Goal: Find contact information: Find contact information

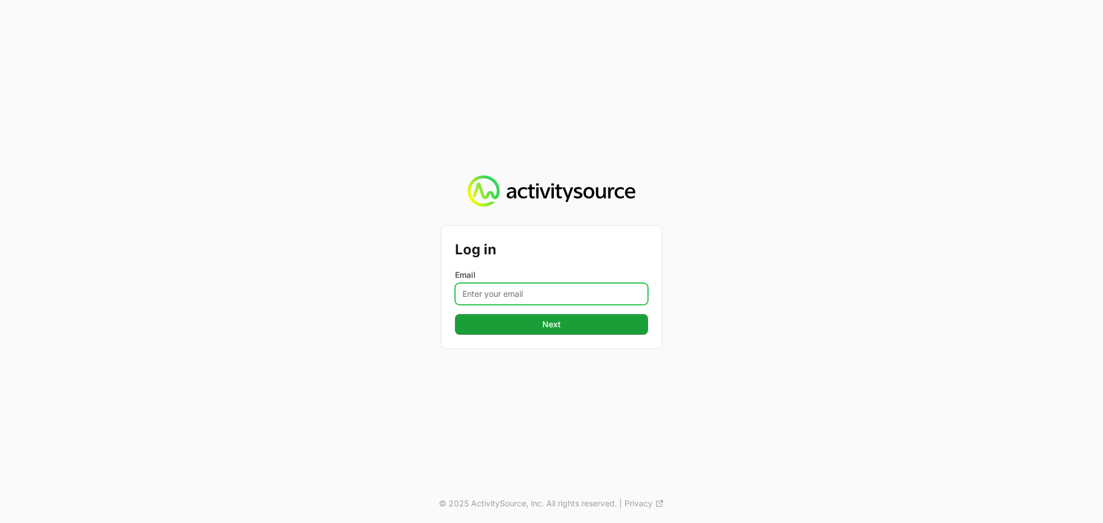
click at [479, 301] on input "Email" at bounding box center [551, 294] width 193 height 22
type input "[PERSON_NAME][EMAIL_ADDRESS][PERSON_NAME][DOMAIN_NAME]"
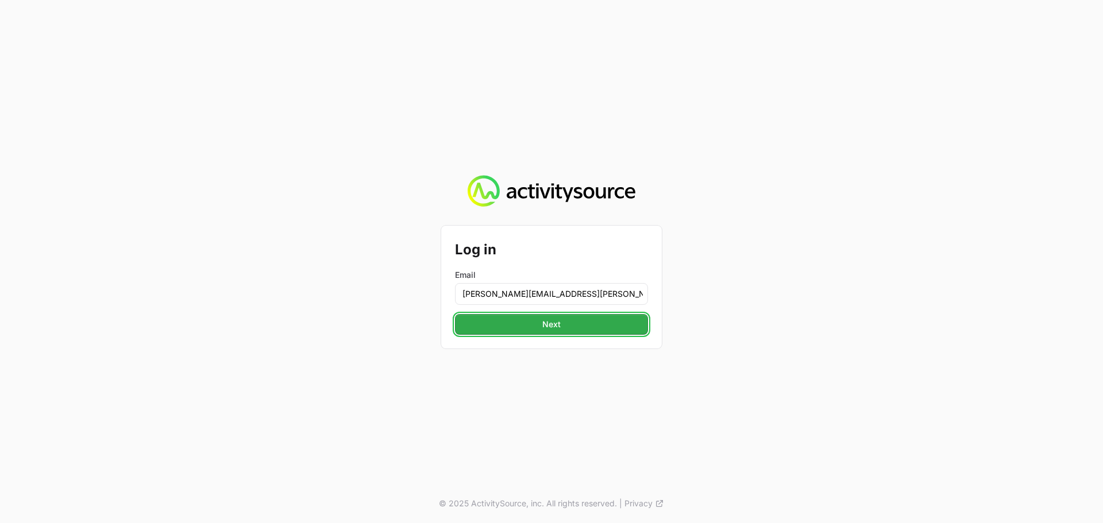
click at [584, 326] on span "Next" at bounding box center [551, 325] width 179 height 14
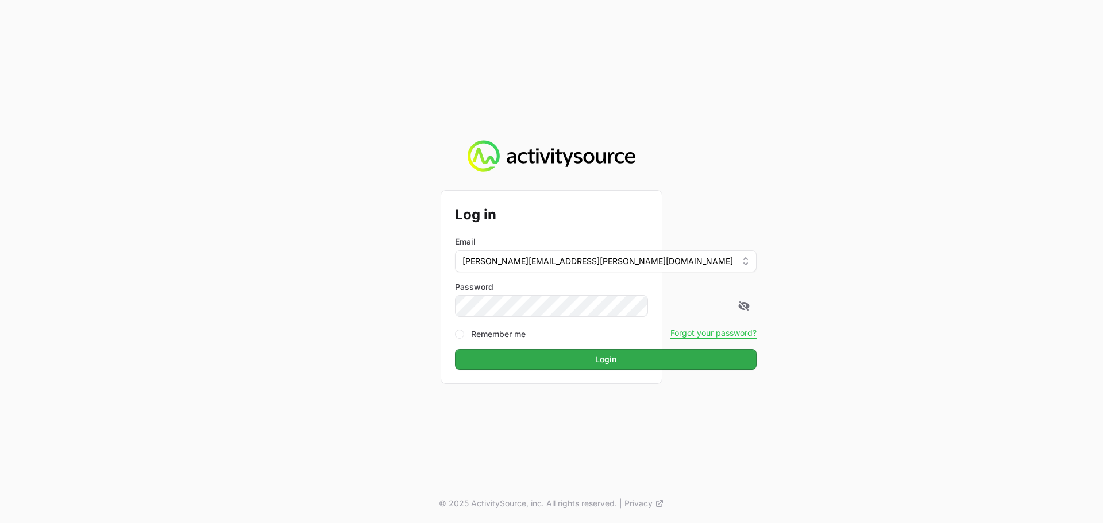
click at [455, 349] on button "Login Login" at bounding box center [606, 359] width 302 height 21
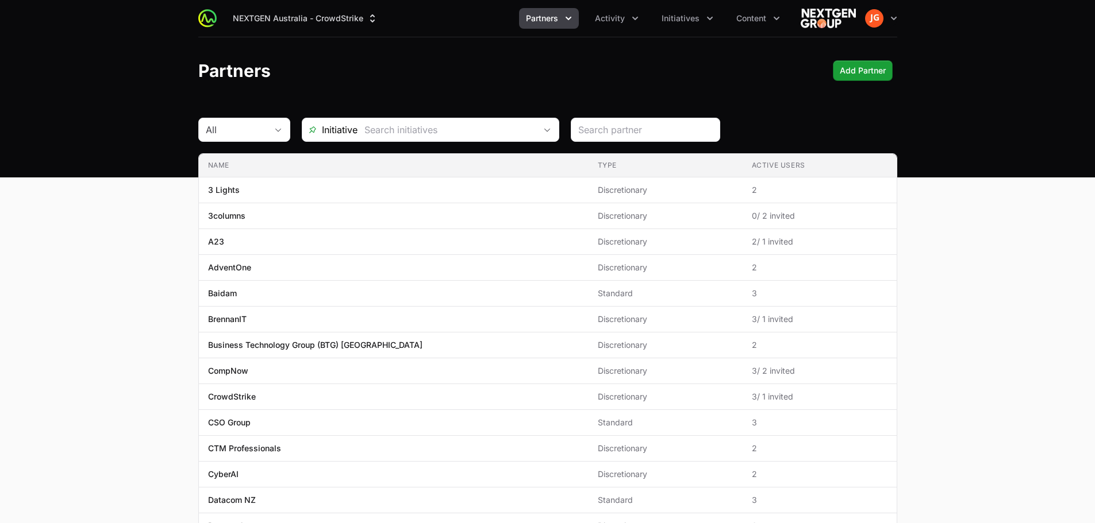
click at [535, 17] on span "Partners" at bounding box center [542, 18] width 32 height 11
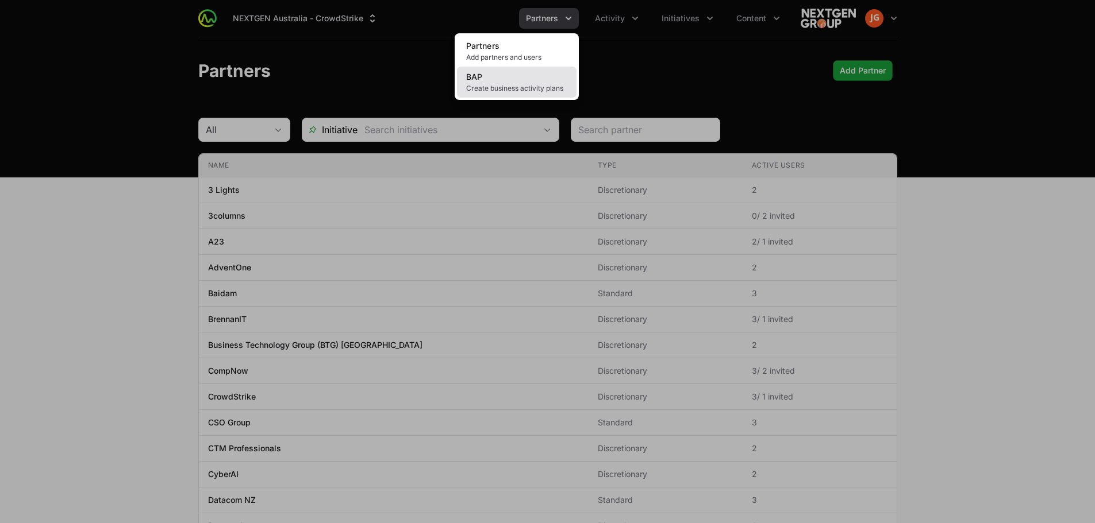
click at [506, 75] on link "BAP Create business activity plans" at bounding box center [517, 82] width 120 height 31
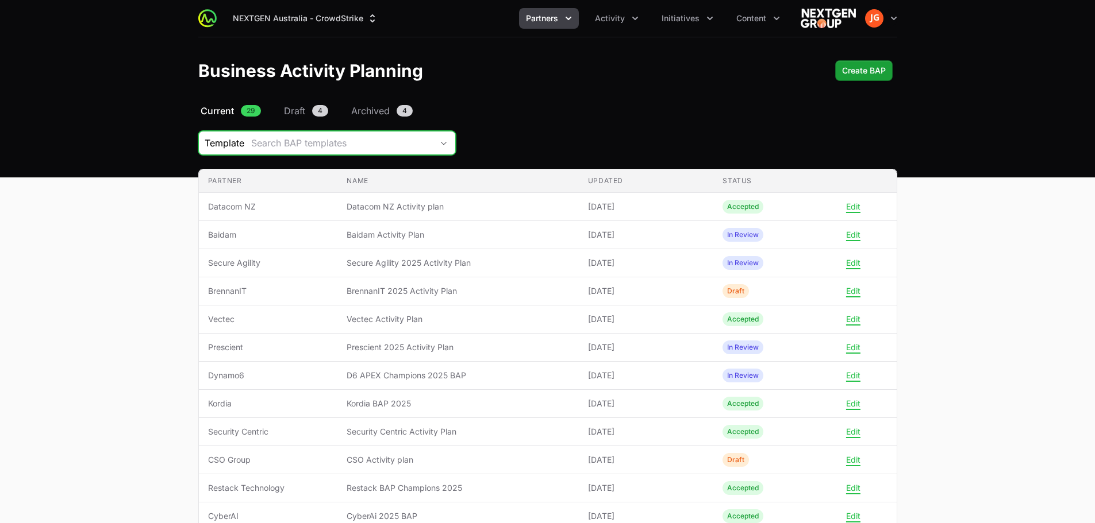
click at [275, 153] on button "Search BAP templates" at bounding box center [349, 143] width 211 height 23
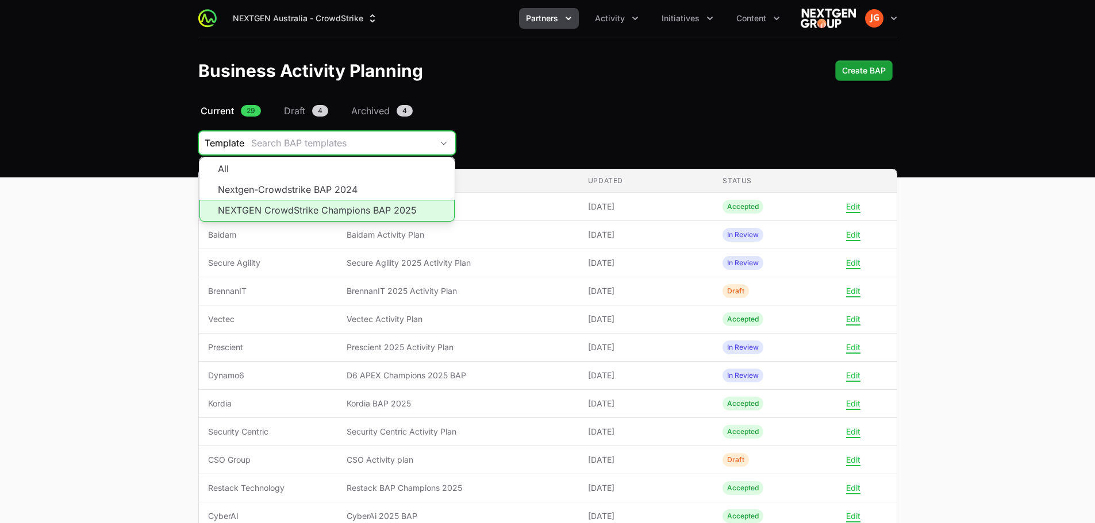
click at [259, 207] on li "NEXTGEN CrowdStrike Champions BAP 2025" at bounding box center [326, 211] width 255 height 22
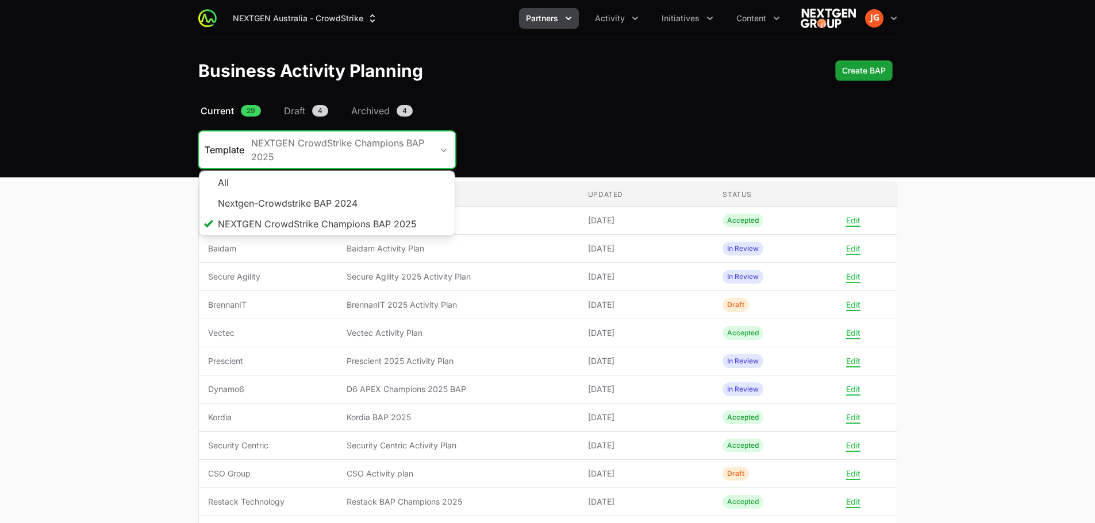
click at [564, 21] on icon "Partners menu" at bounding box center [568, 18] width 11 height 11
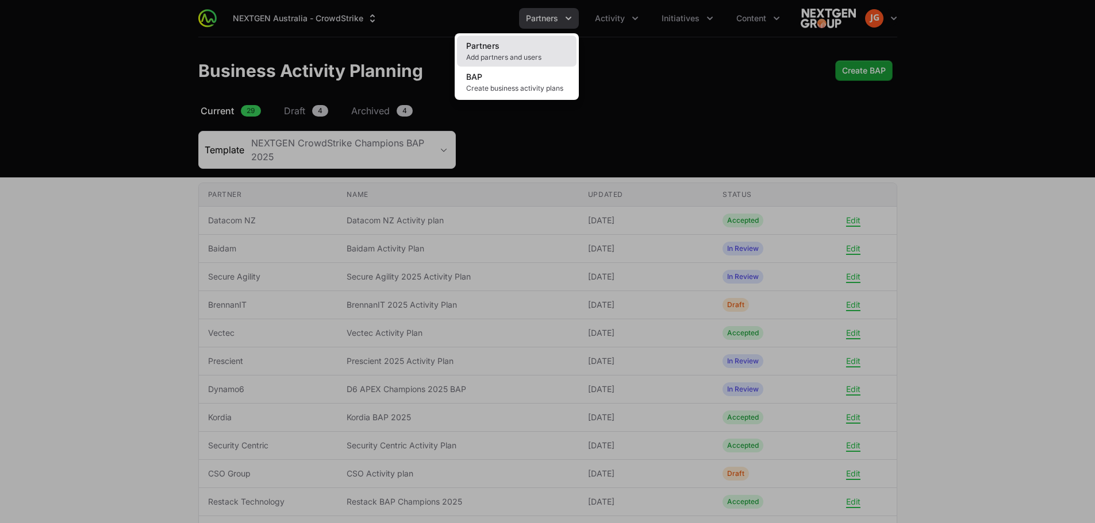
click at [517, 53] on span "Add partners and users" at bounding box center [516, 57] width 101 height 9
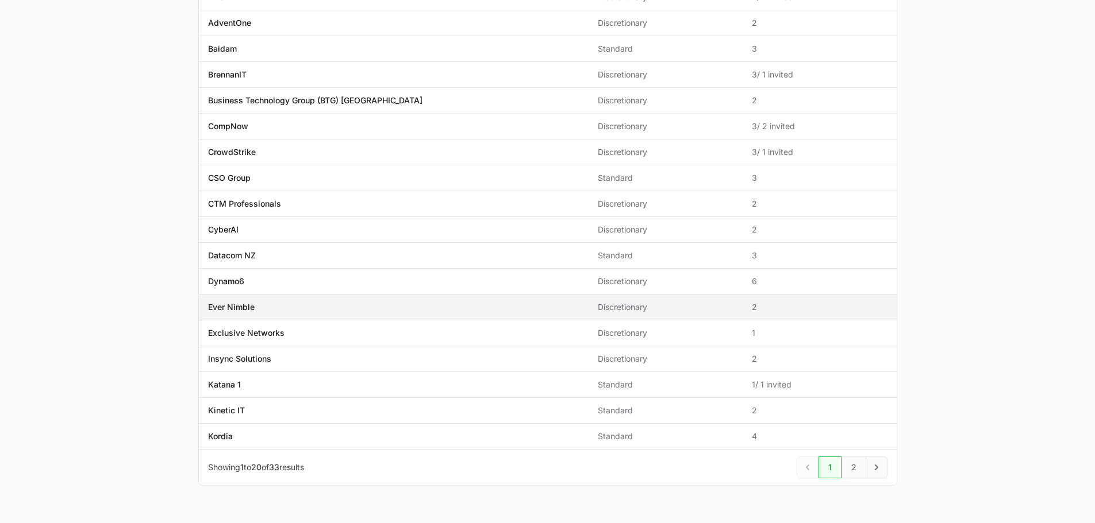
scroll to position [274, 0]
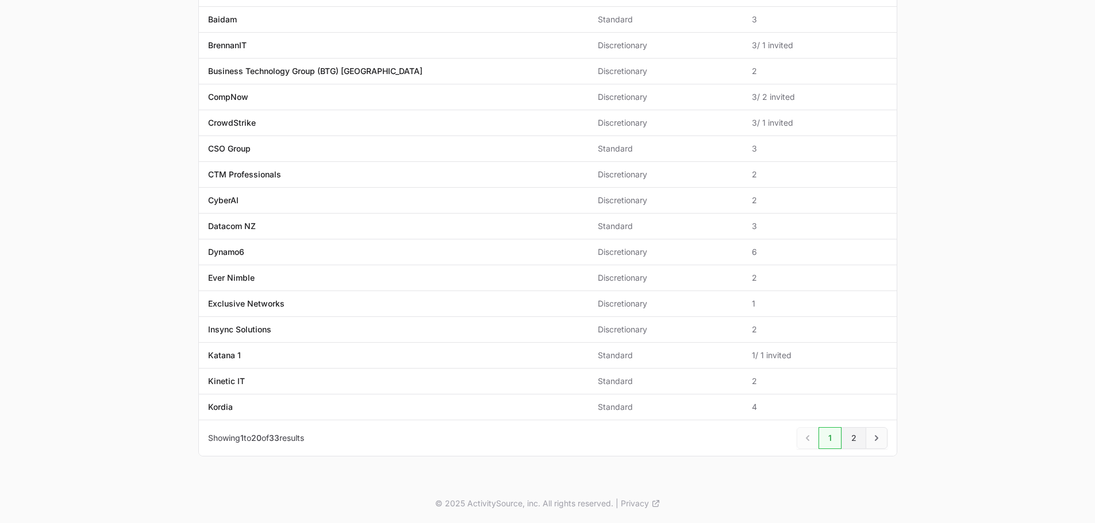
click at [856, 439] on link "2" at bounding box center [853, 439] width 25 height 22
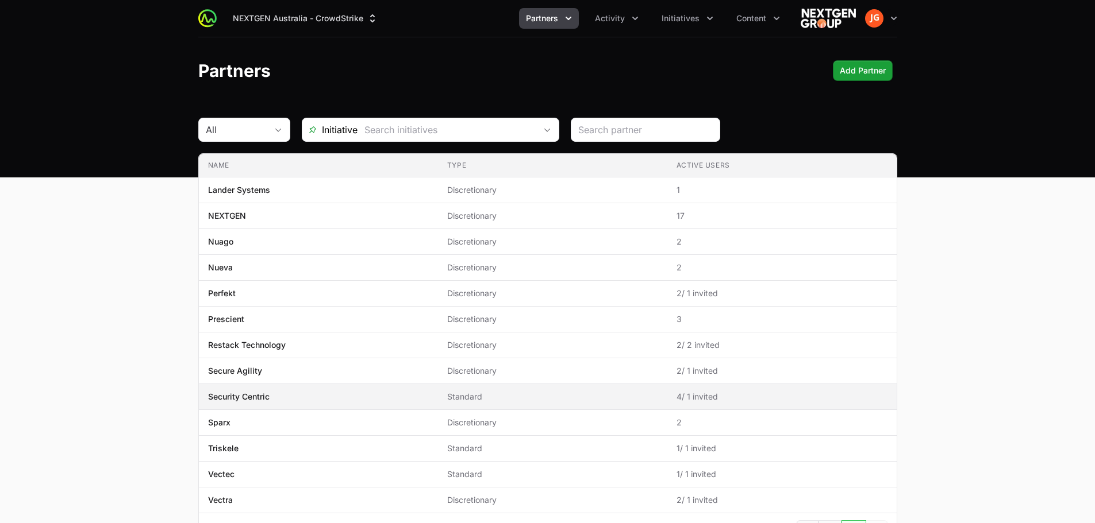
scroll to position [93, 0]
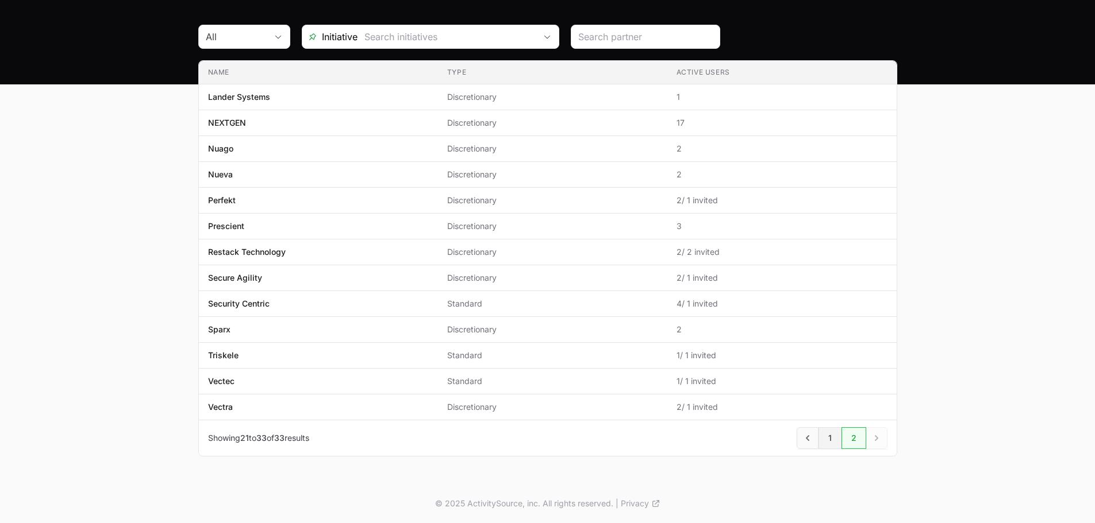
click at [835, 440] on link "1" at bounding box center [829, 439] width 23 height 22
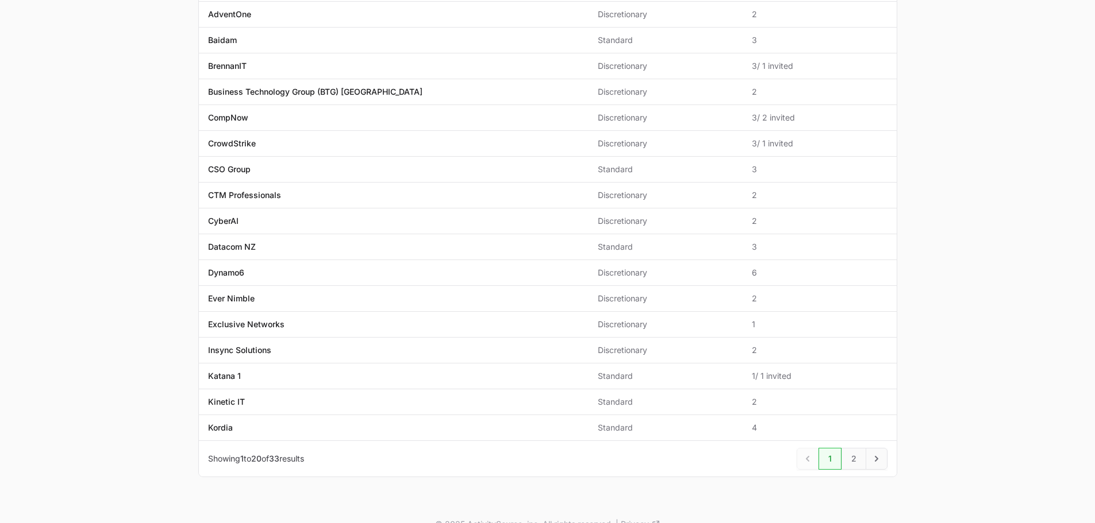
scroll to position [274, 0]
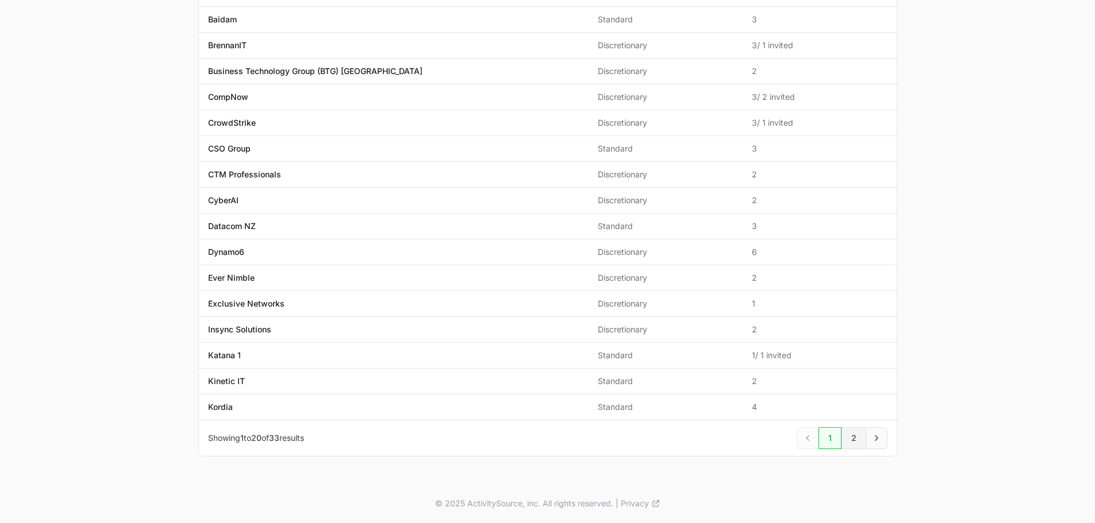
click at [857, 444] on link "2" at bounding box center [853, 439] width 25 height 22
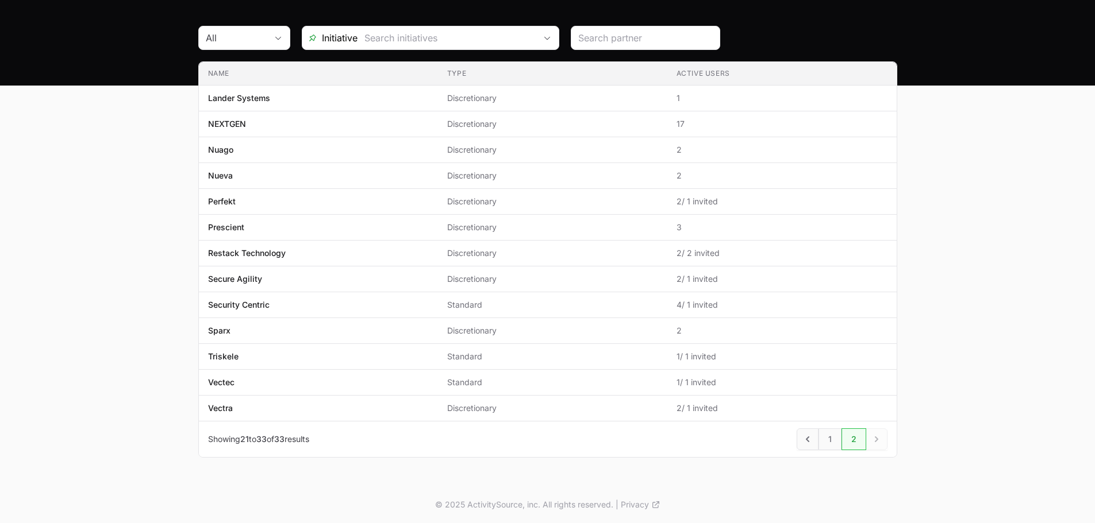
scroll to position [93, 0]
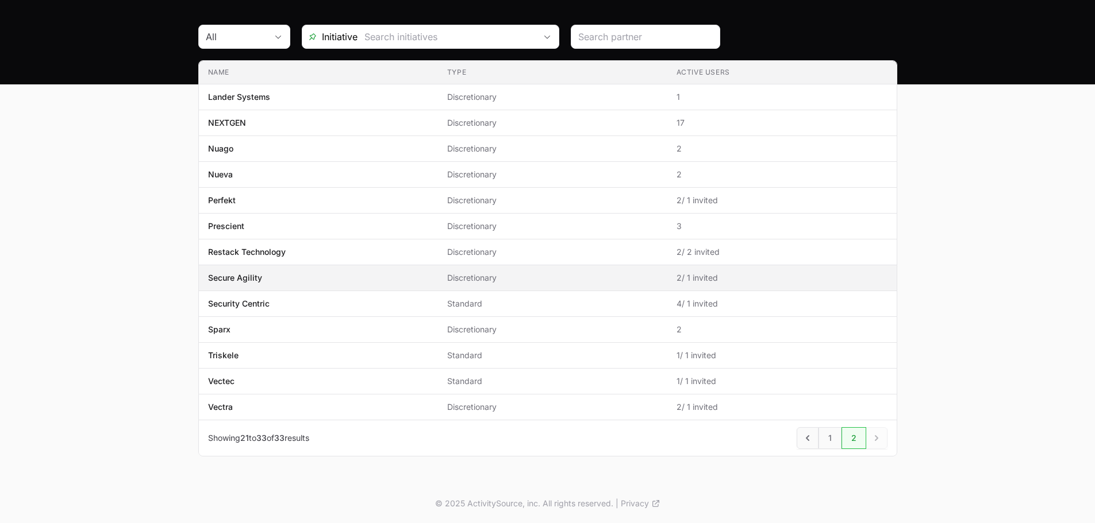
click at [286, 281] on span "Secure Agility" at bounding box center [318, 277] width 221 height 11
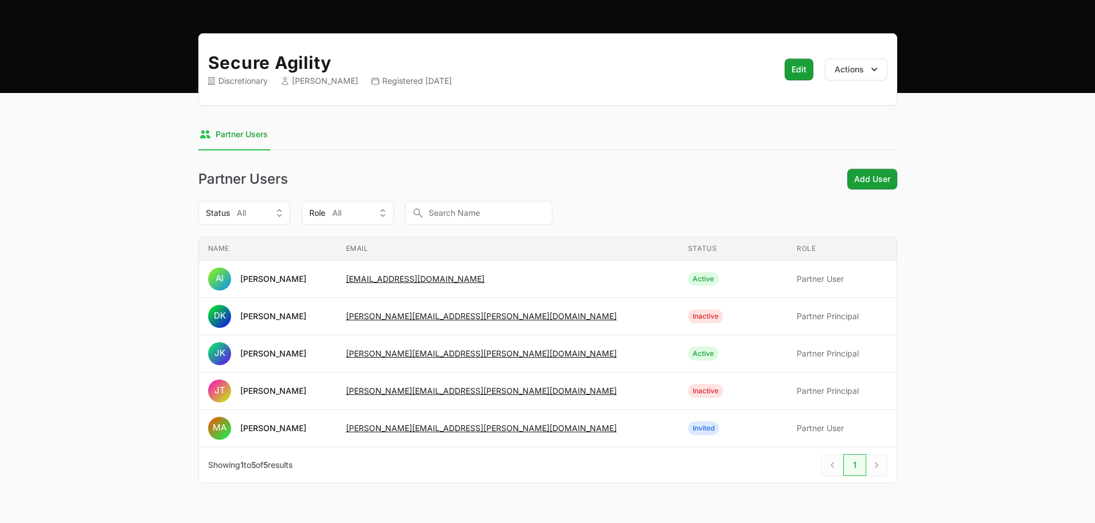
scroll to position [111, 0]
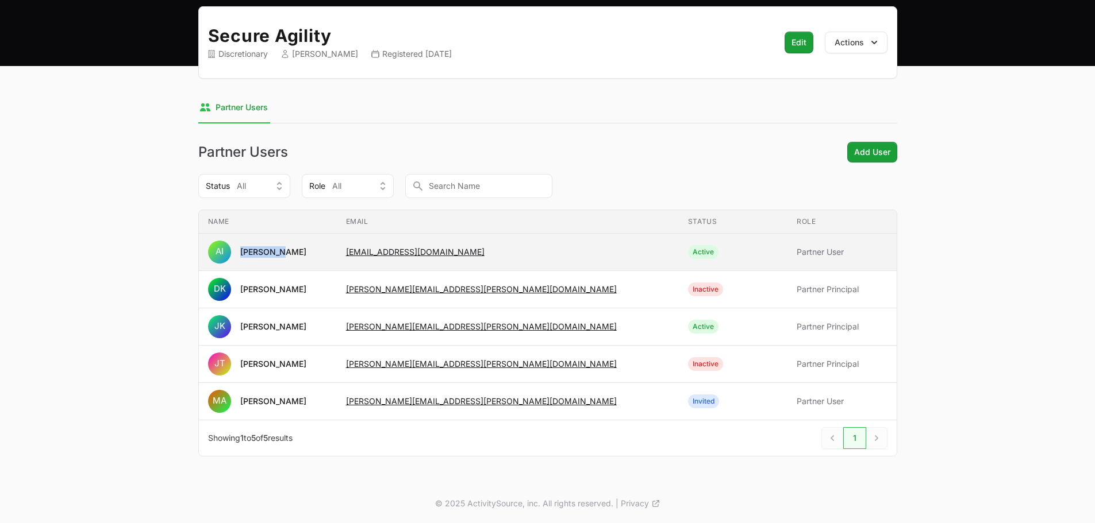
drag, startPoint x: 285, startPoint y: 252, endPoint x: 242, endPoint y: 255, distance: 42.6
click at [242, 255] on span "AI [PERSON_NAME]" at bounding box center [268, 252] width 120 height 23
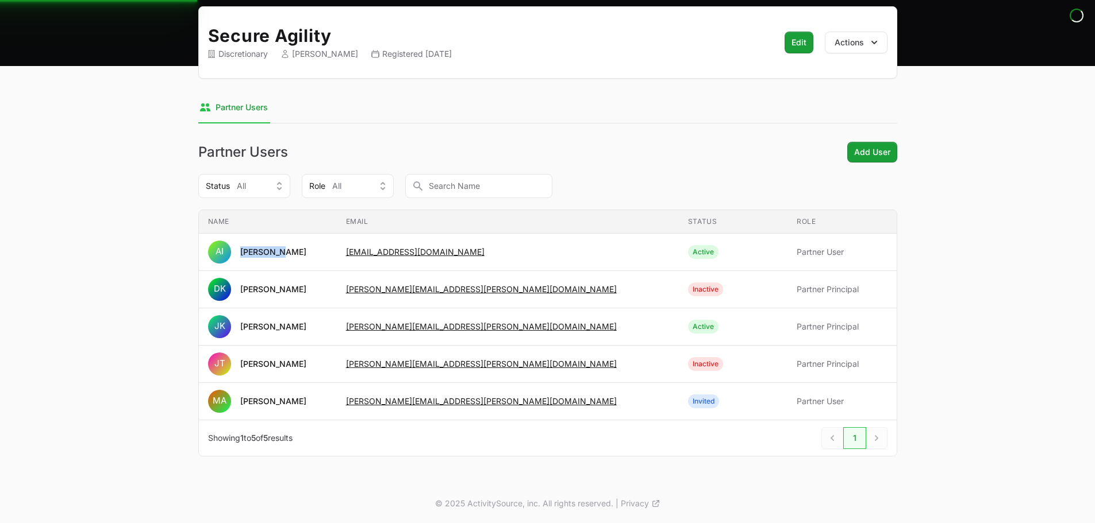
copy div "[PERSON_NAME]"
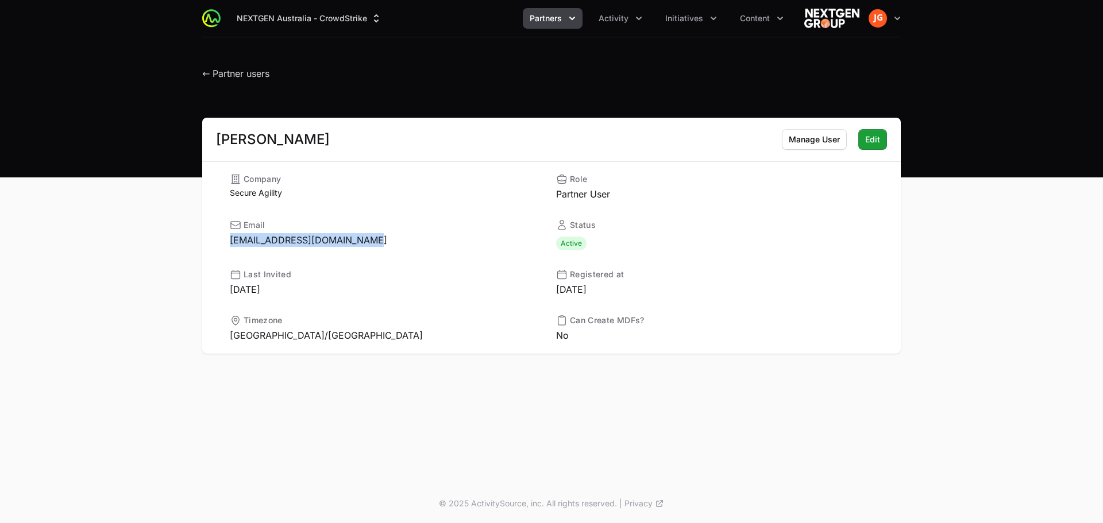
drag, startPoint x: 318, startPoint y: 246, endPoint x: 213, endPoint y: 245, distance: 105.2
click at [213, 245] on div "Company Secure Agility Role Partner User Email [EMAIL_ADDRESS][DOMAIN_NAME] Sta…" at bounding box center [551, 257] width 699 height 192
copy dd "[EMAIL_ADDRESS][DOMAIN_NAME]"
click at [234, 76] on span "← Partner users" at bounding box center [235, 73] width 67 height 11
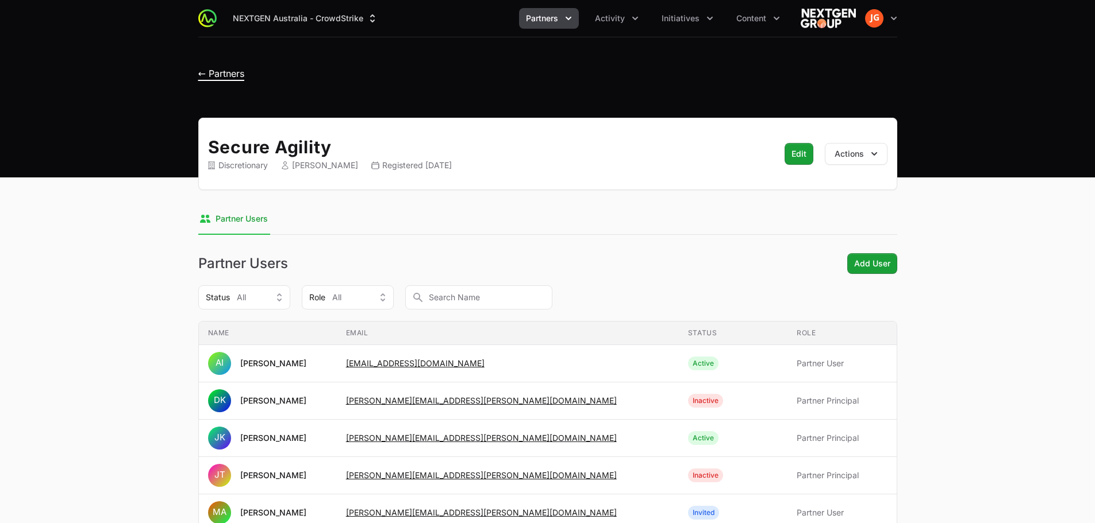
click at [230, 76] on span "← Partners" at bounding box center [221, 73] width 46 height 11
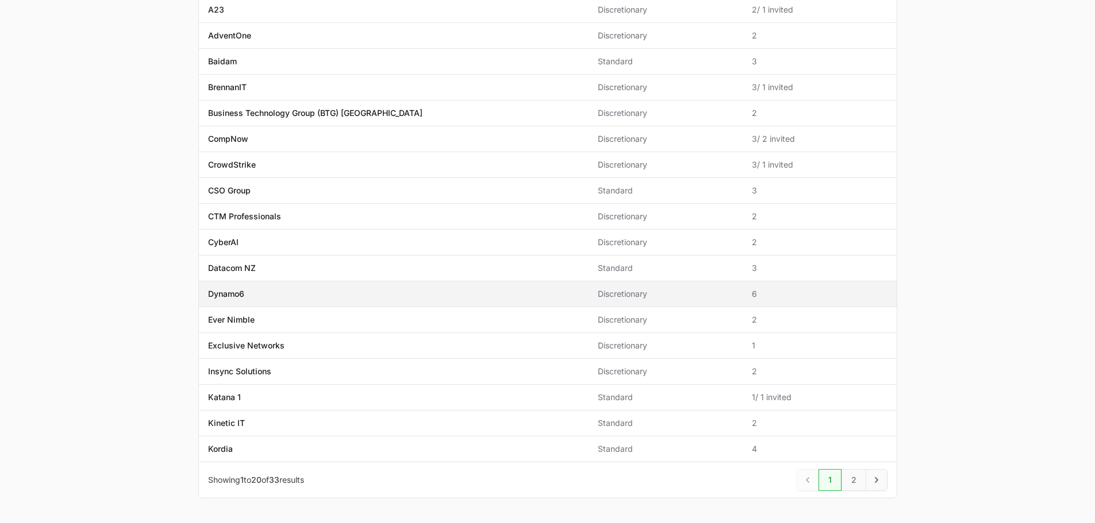
scroll to position [274, 0]
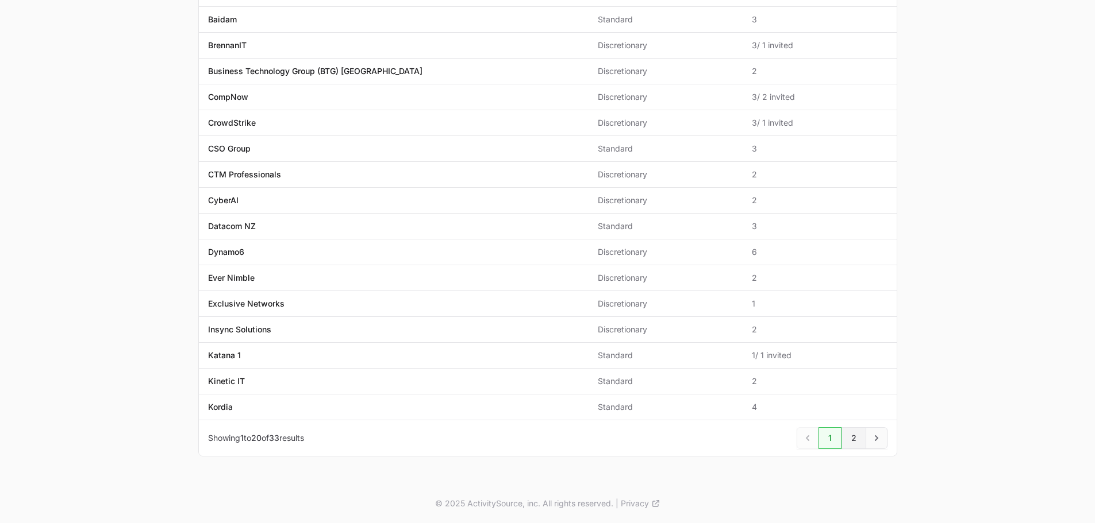
click at [854, 441] on link "2" at bounding box center [853, 439] width 25 height 22
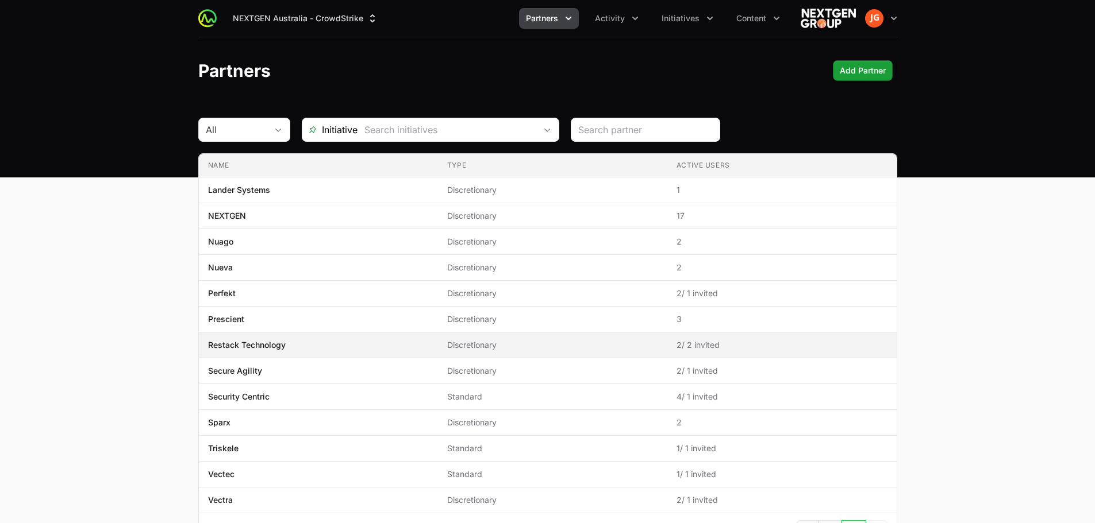
click at [344, 342] on span "Restack Technology" at bounding box center [318, 345] width 221 height 11
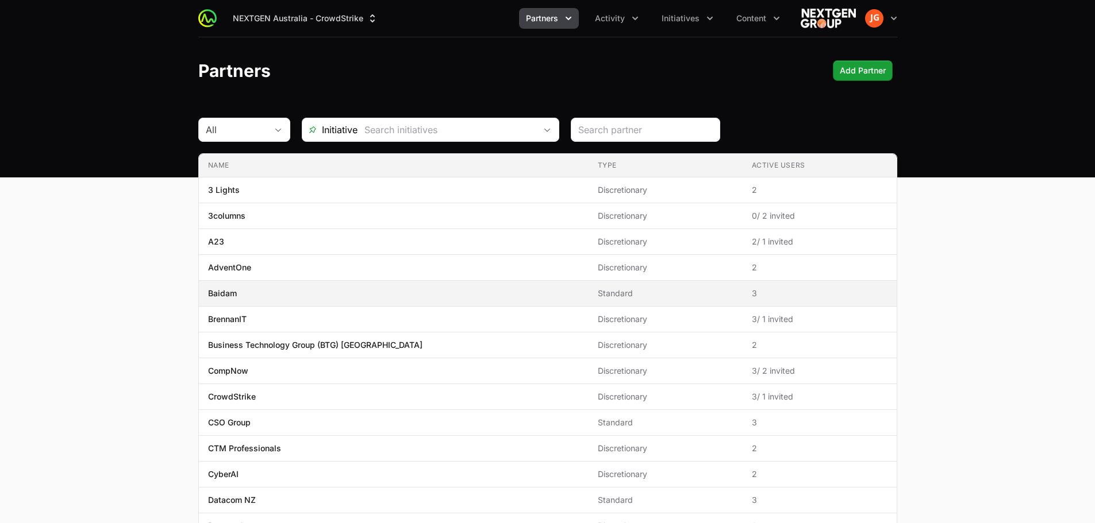
click at [264, 296] on span "Baidam" at bounding box center [393, 293] width 371 height 11
